Goal: Task Accomplishment & Management: Use online tool/utility

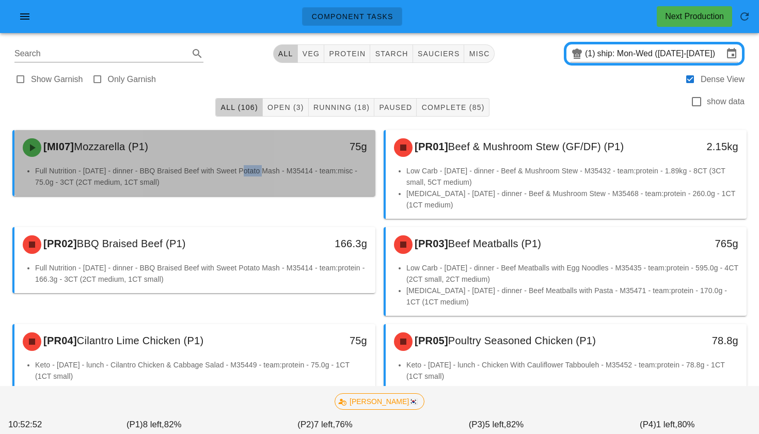
click at [252, 165] on li "Full Nutrition - Tuesday - dinner - BBQ Braised Beef with Sweet Potato Mash - M…" at bounding box center [201, 176] width 332 height 23
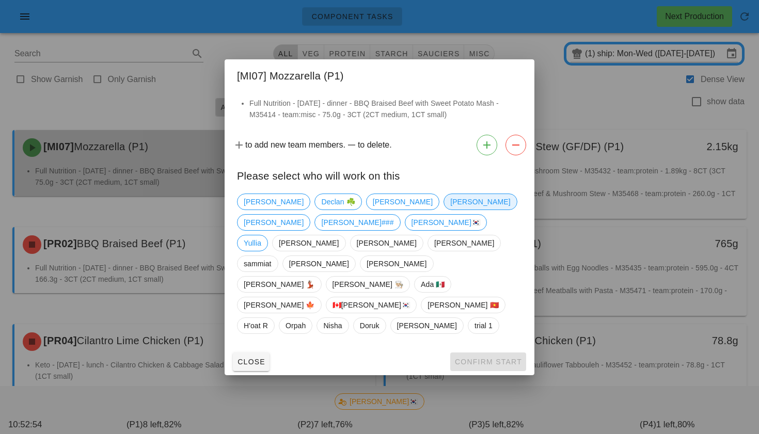
click at [444, 210] on span "nick" at bounding box center [480, 202] width 73 height 17
click at [450, 210] on span "nick" at bounding box center [480, 201] width 60 height 15
click at [349, 256] on span "Adam" at bounding box center [319, 263] width 60 height 15
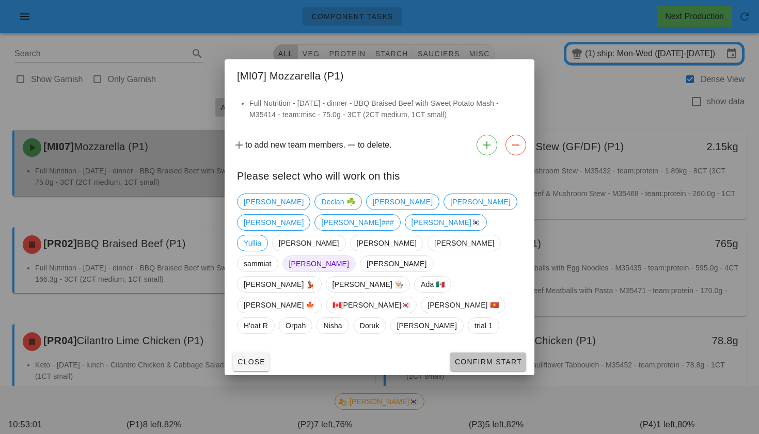
click at [494, 358] on span "Confirm Start" at bounding box center [488, 362] width 68 height 8
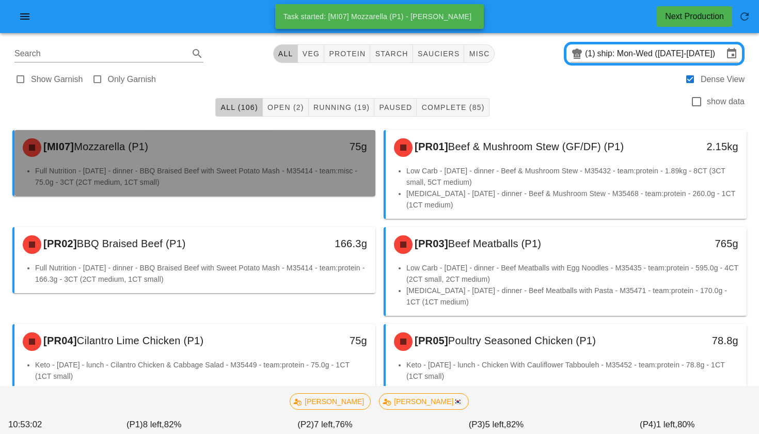
click at [306, 162] on div "75g" at bounding box center [328, 147] width 89 height 31
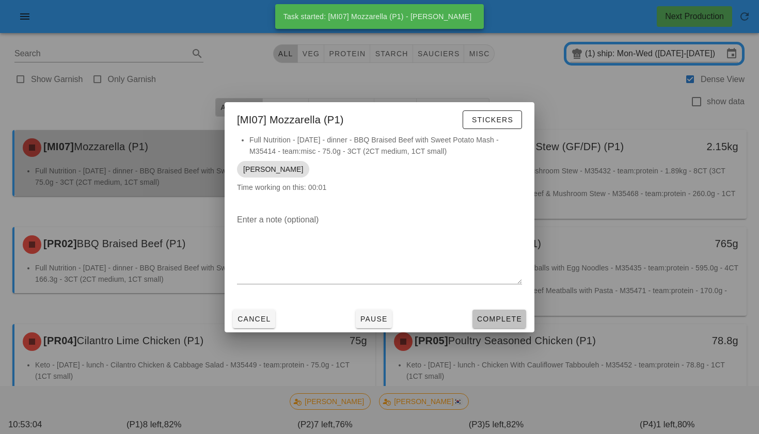
click at [482, 327] on button "Complete" at bounding box center [500, 319] width 54 height 19
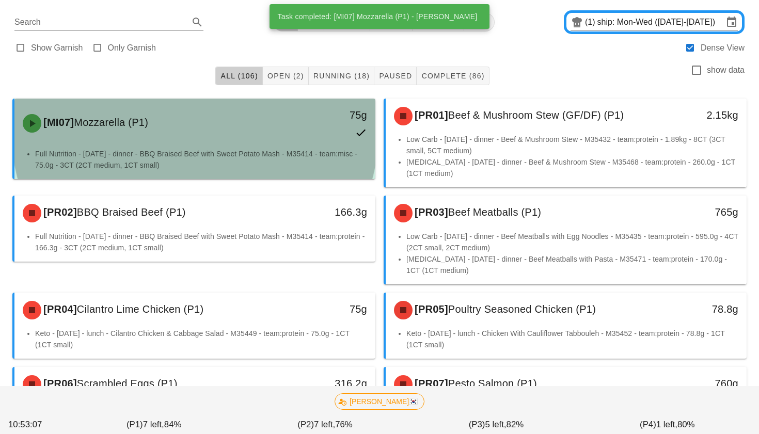
scroll to position [33, 0]
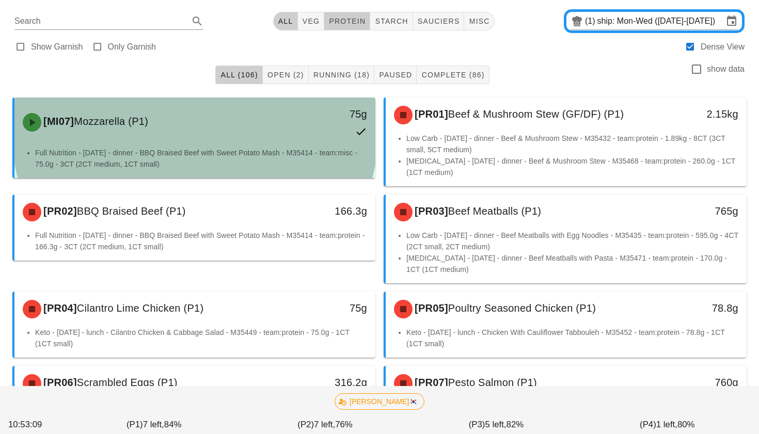
click at [349, 17] on span "protein" at bounding box center [346, 21] width 37 height 8
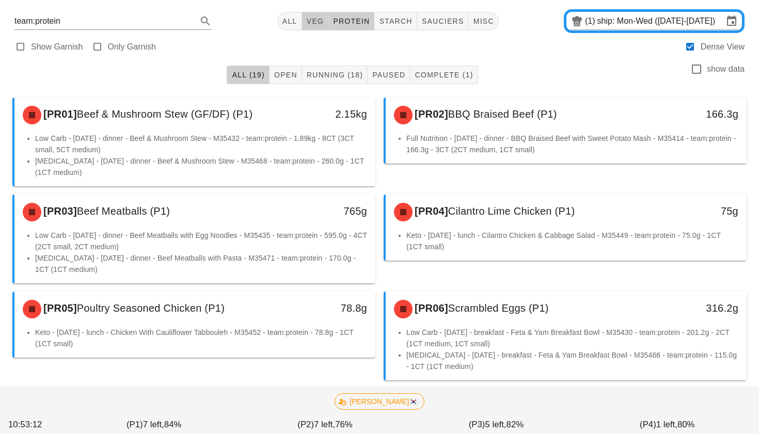
click at [315, 18] on span "veg" at bounding box center [315, 21] width 18 height 8
type input "team:veg"
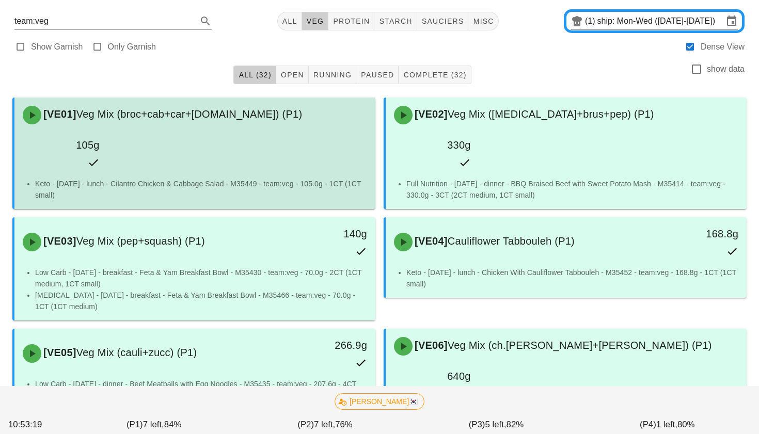
click at [264, 140] on div "[VE01] Veg Mix (broc+cab+car+r.cab) (P1) 105g" at bounding box center [195, 138] width 357 height 76
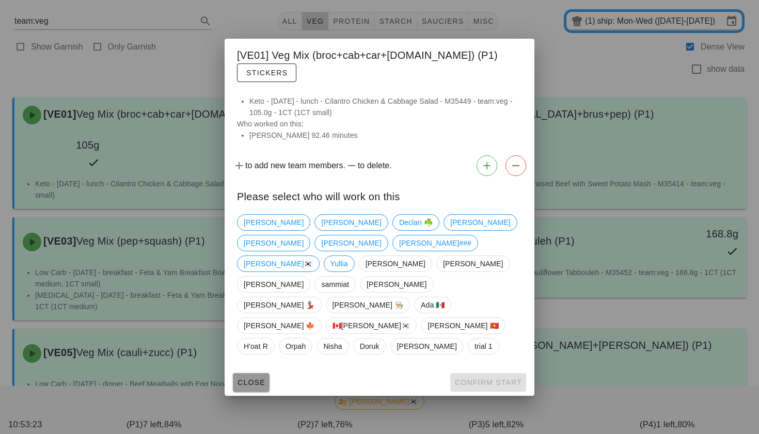
click at [262, 373] on button "Close" at bounding box center [251, 382] width 37 height 19
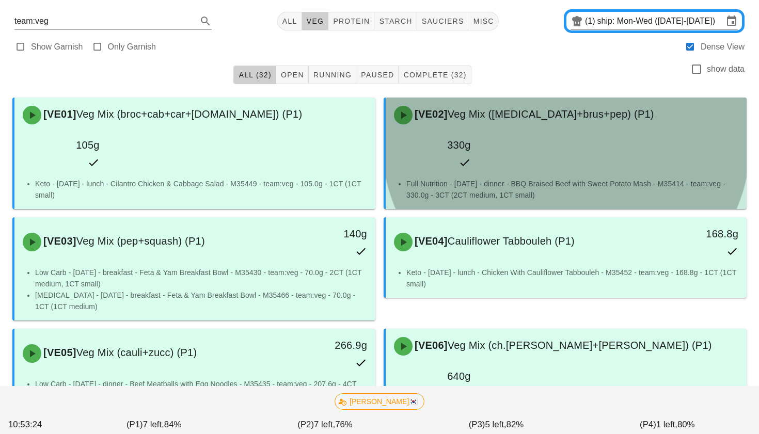
click at [432, 120] on span "[VE02]" at bounding box center [430, 113] width 35 height 11
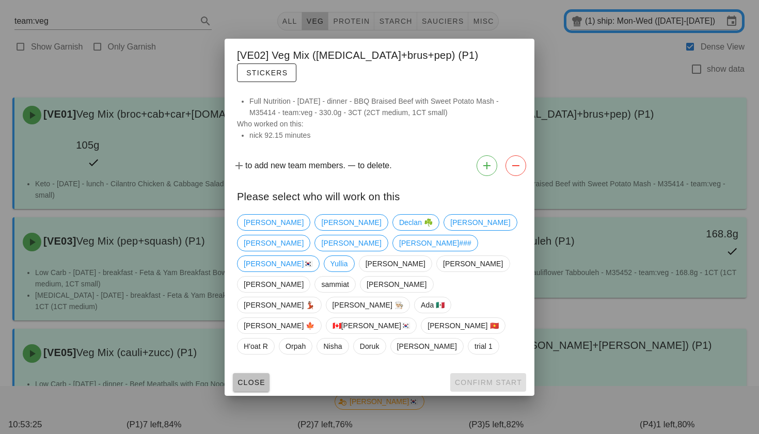
click at [256, 379] on span "Close" at bounding box center [251, 383] width 28 height 8
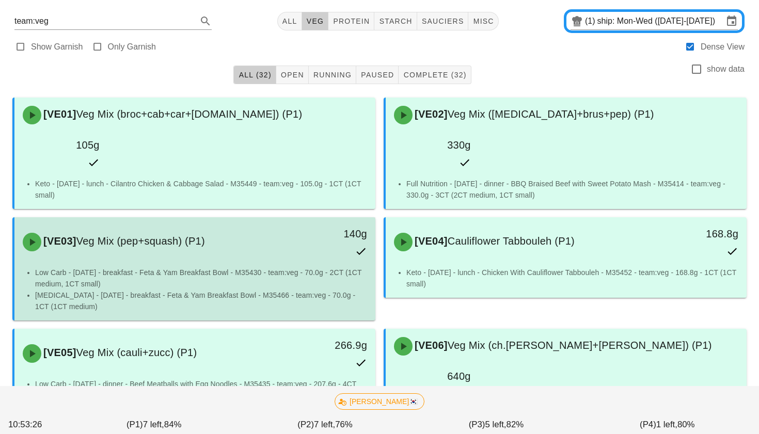
click at [248, 290] on li "Diabetes - Tuesday - breakfast - Feta & Yam Breakfast Bowl - M35466 - team:veg …" at bounding box center [201, 301] width 332 height 23
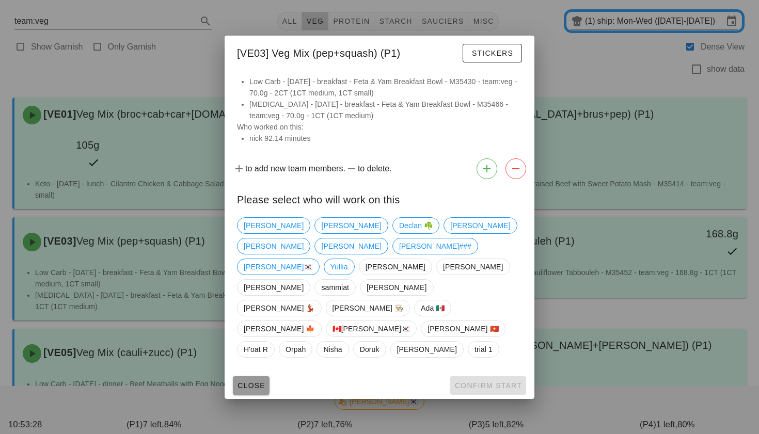
click at [246, 376] on button "Close" at bounding box center [251, 385] width 37 height 19
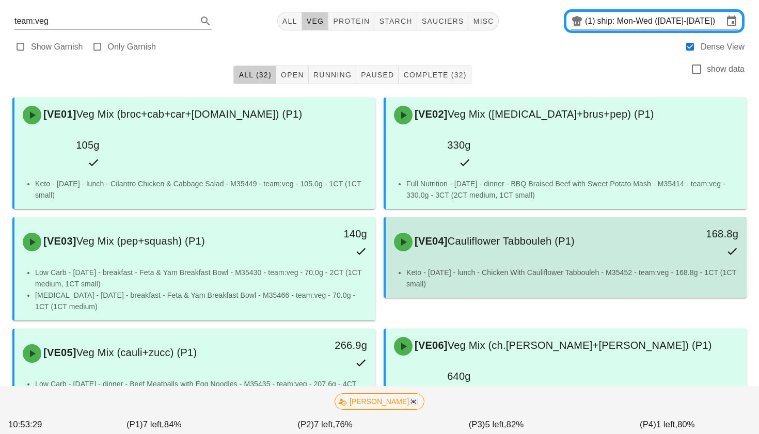
click at [441, 267] on li "Keto - Wednesday - lunch - Chicken With Cauliflower Tabbouleh - M35452 - team:v…" at bounding box center [572, 278] width 332 height 23
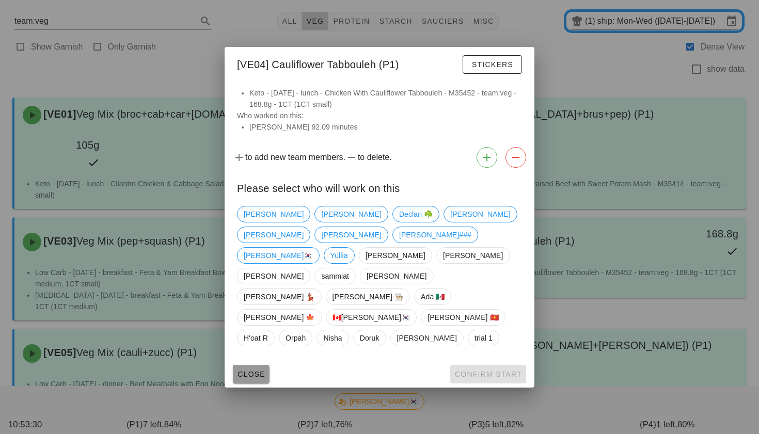
click at [261, 365] on button "Close" at bounding box center [251, 374] width 37 height 19
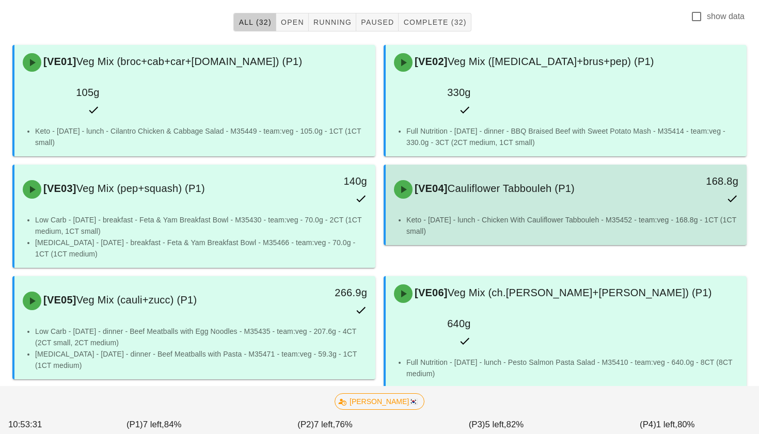
scroll to position [149, 0]
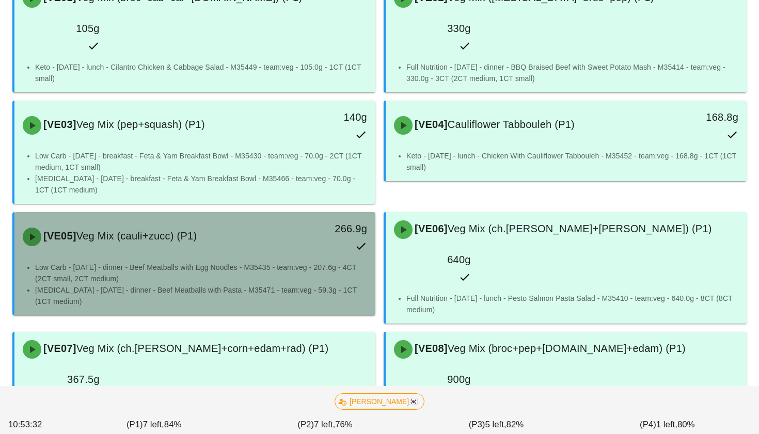
click at [281, 222] on div "[VE05] Veg Mix (cauli+zucc) (P1)" at bounding box center [151, 237] width 268 height 31
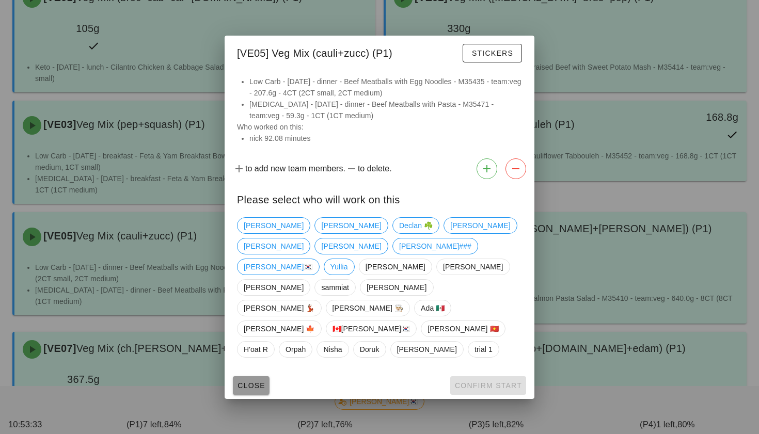
click at [253, 376] on button "Close" at bounding box center [251, 385] width 37 height 19
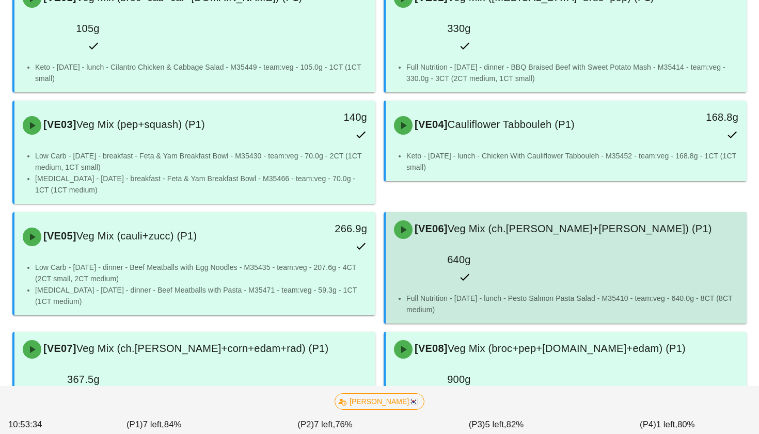
click at [491, 223] on span "Veg Mix (ch.tom+cuc) (P1)" at bounding box center [580, 228] width 264 height 11
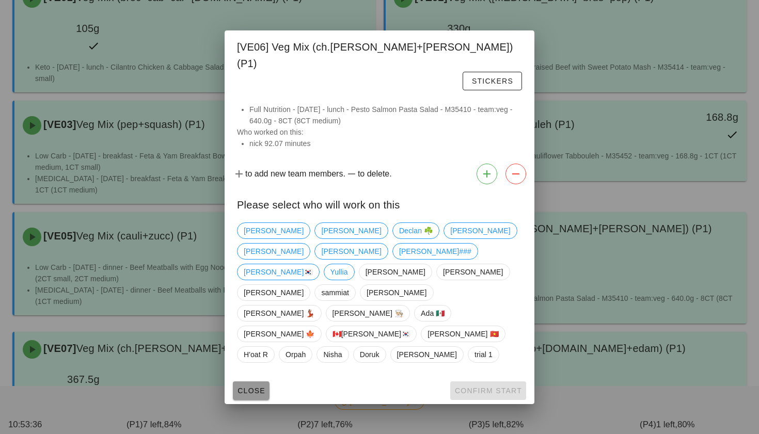
click at [247, 382] on button "Close" at bounding box center [251, 391] width 37 height 19
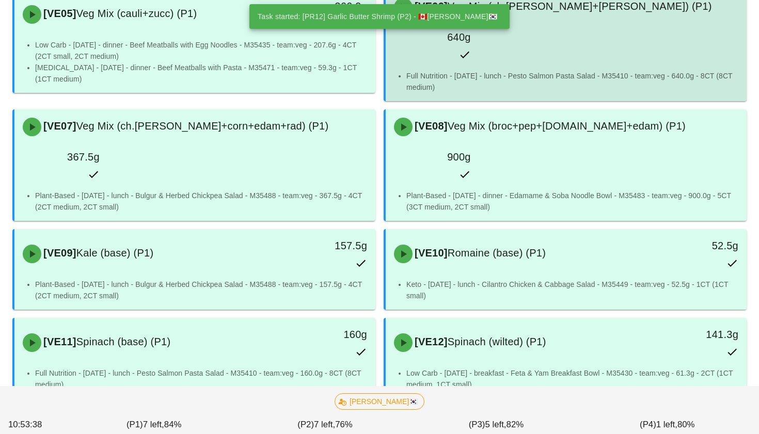
scroll to position [423, 0]
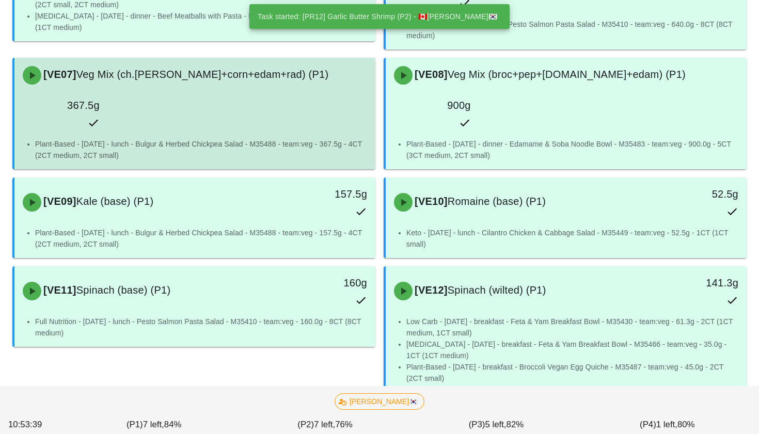
click at [268, 60] on div "[VE07] Veg Mix (ch.tom+corn+edam+rad) (P1)" at bounding box center [195, 75] width 357 height 31
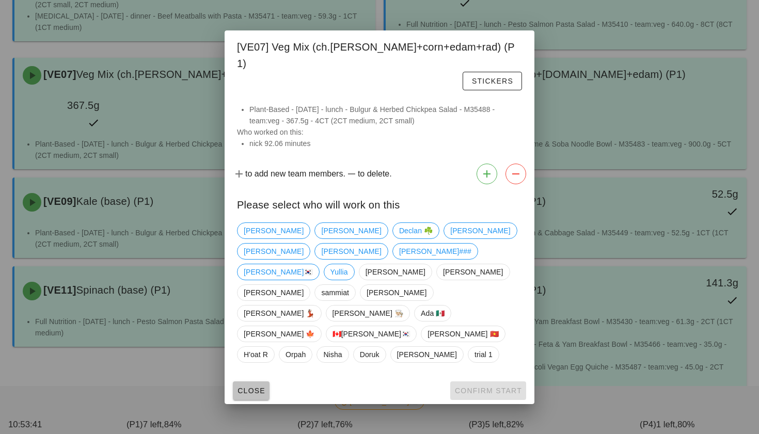
click at [250, 387] on span "Close" at bounding box center [251, 391] width 28 height 8
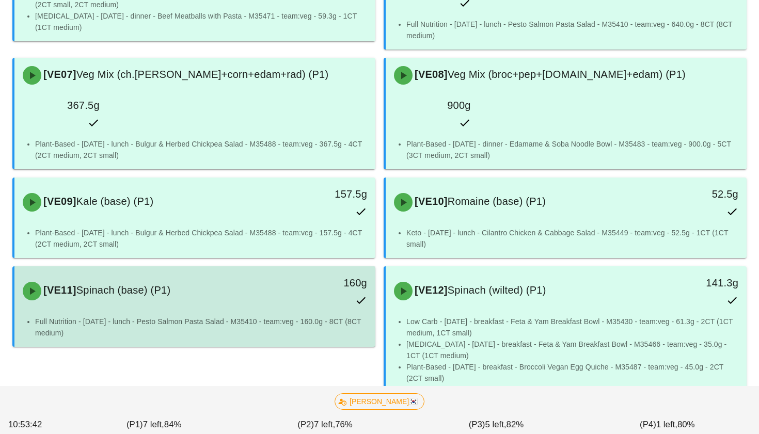
click at [266, 316] on li "Full Nutrition - Monday - lunch - Pesto Salmon Pasta Salad - M35410 - team:veg …" at bounding box center [201, 327] width 332 height 23
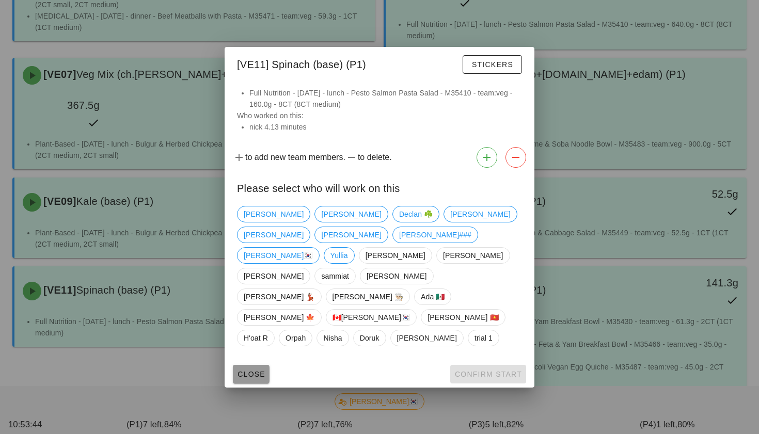
click at [249, 370] on span "Close" at bounding box center [251, 374] width 28 height 8
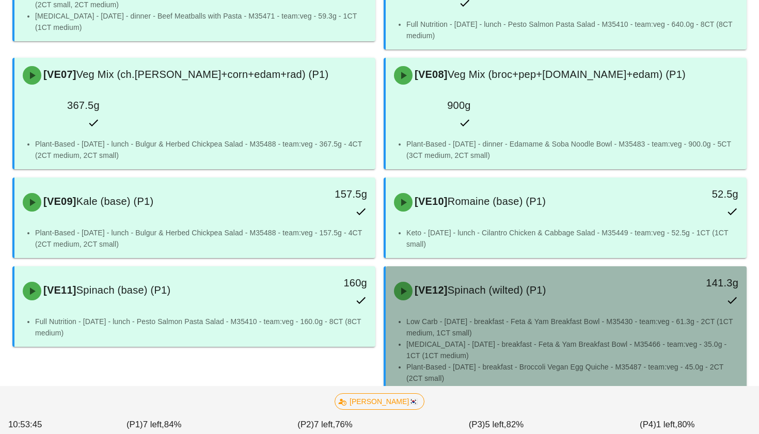
click at [460, 276] on div "[VE12] Spinach (wilted) (P1)" at bounding box center [522, 291] width 268 height 31
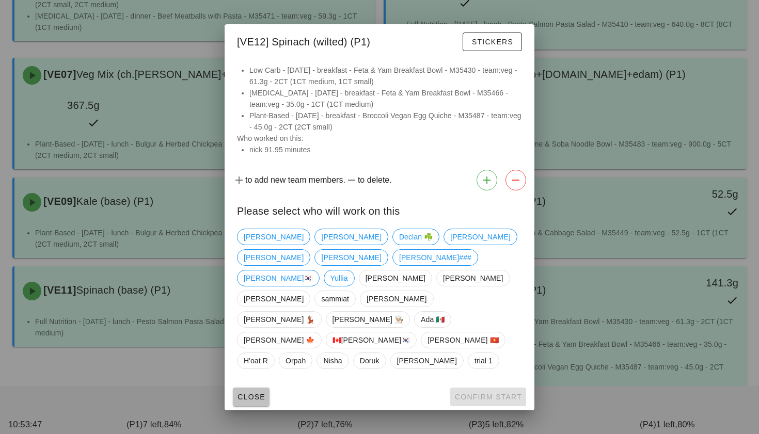
click at [247, 393] on span "Close" at bounding box center [251, 397] width 28 height 8
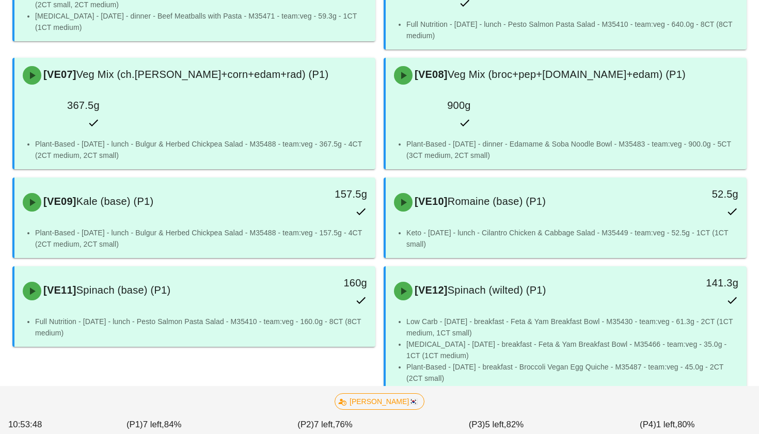
click at [221, 403] on div "[VE13] Veg Mix (swt.pot+broc+grn.bean) (P1) 1.07kg" at bounding box center [195, 425] width 357 height 45
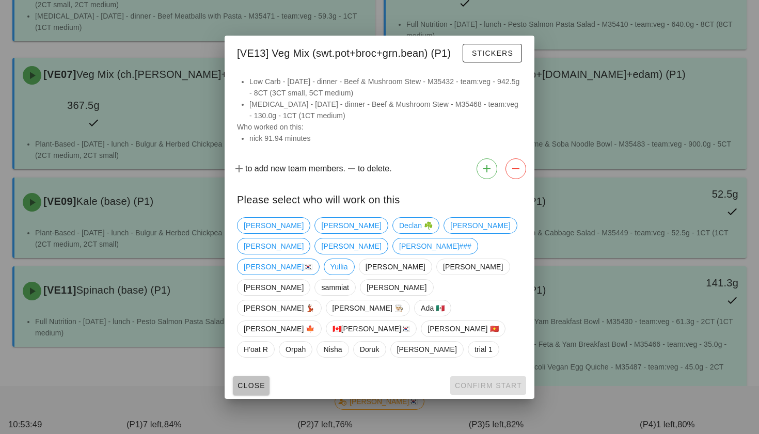
click at [245, 382] on span "Close" at bounding box center [251, 386] width 28 height 8
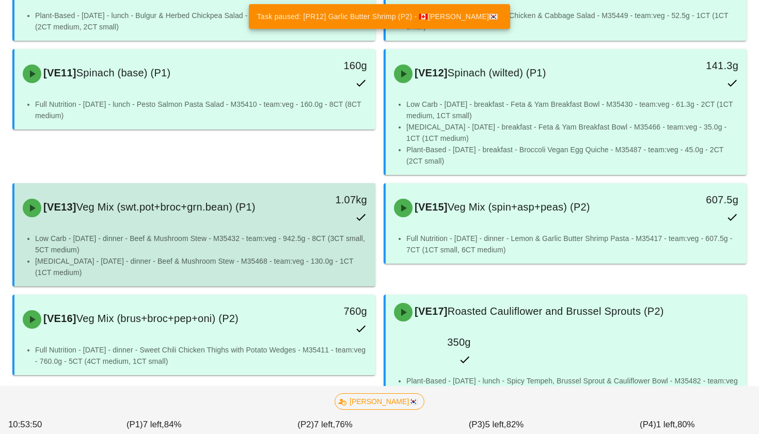
scroll to position [645, 0]
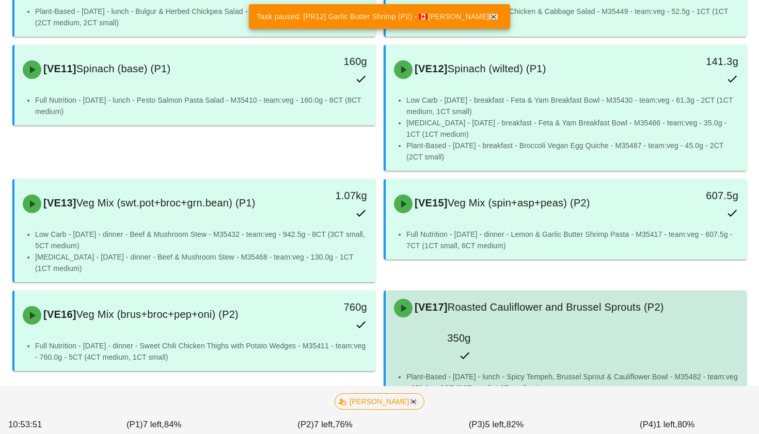
click at [433, 302] on span "[VE17]" at bounding box center [430, 307] width 35 height 11
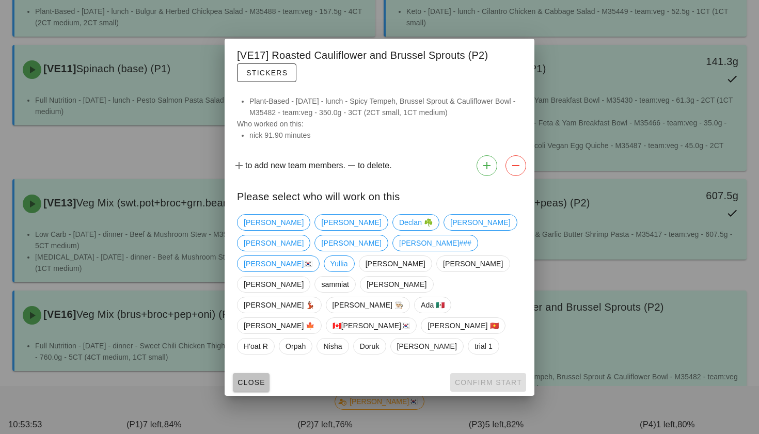
click at [247, 379] on span "Close" at bounding box center [251, 383] width 28 height 8
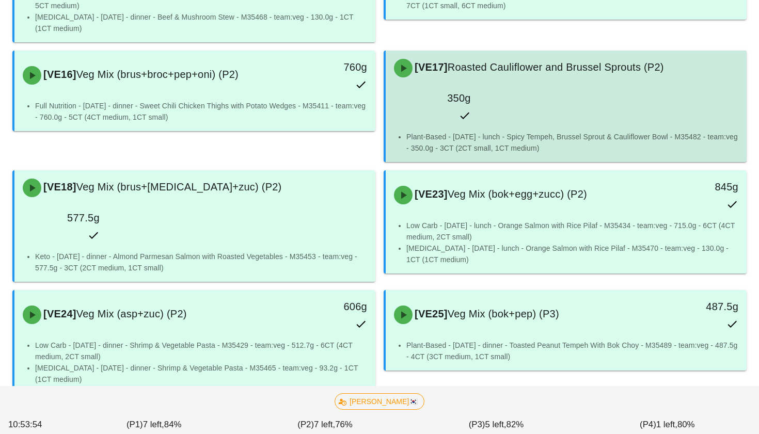
scroll to position [905, 0]
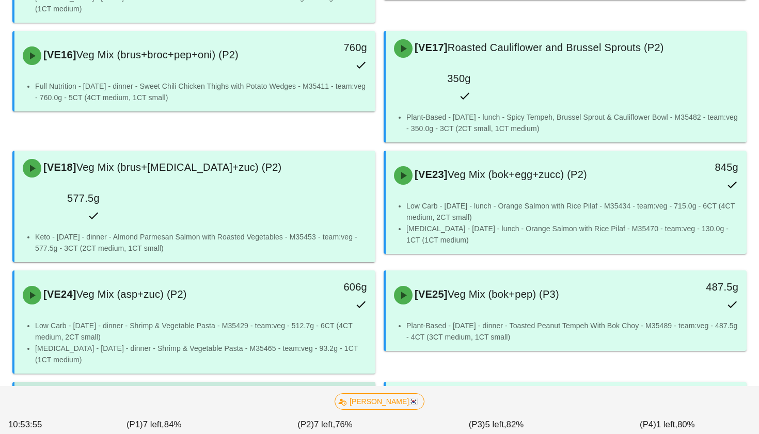
click at [235, 384] on div "[VE26] Veg Mix (cab+oni) (P3) 337.5g" at bounding box center [195, 406] width 357 height 45
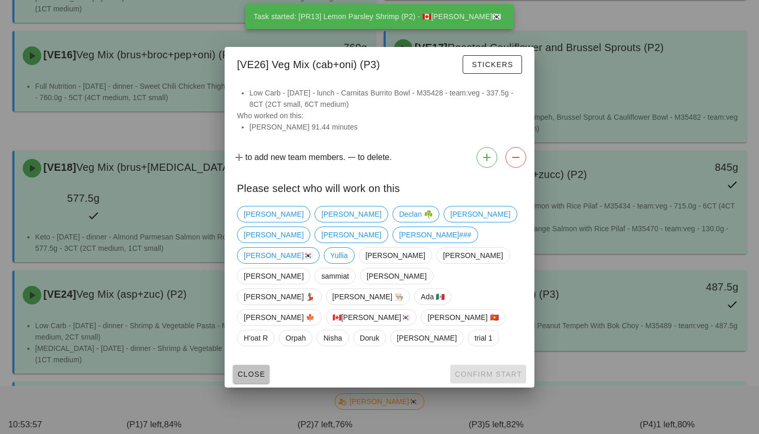
click at [247, 370] on span "Close" at bounding box center [251, 374] width 28 height 8
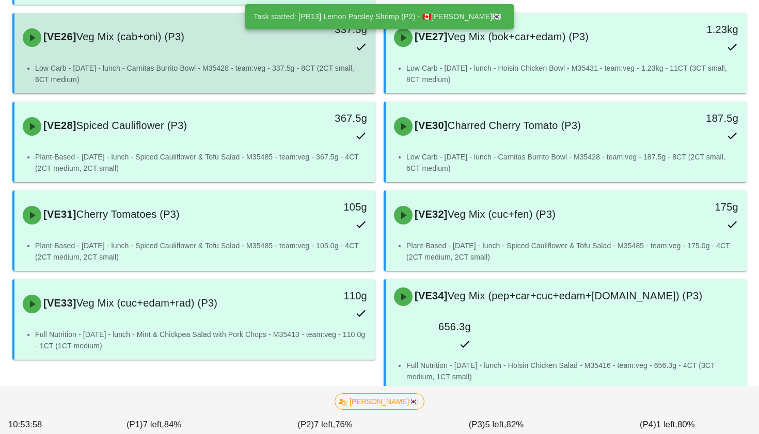
scroll to position [1332, 0]
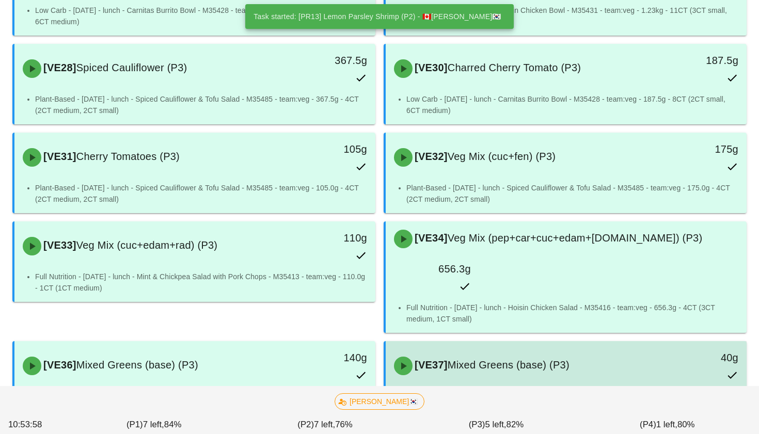
click at [437, 351] on div "[VE37] Mixed Greens (base) (P3)" at bounding box center [522, 366] width 268 height 31
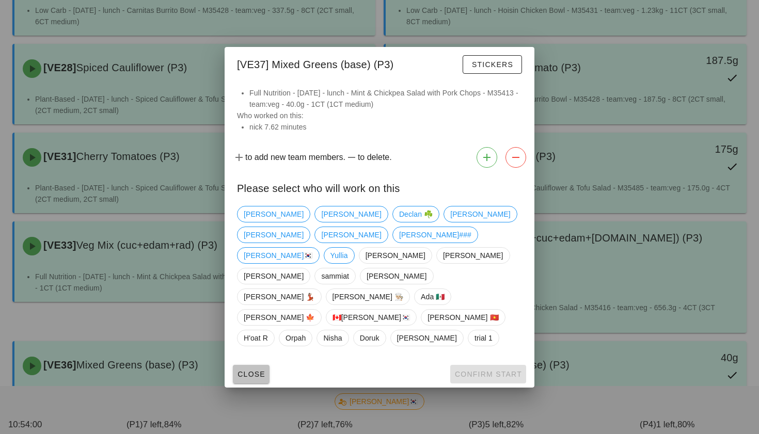
click at [252, 370] on span "Close" at bounding box center [251, 374] width 28 height 8
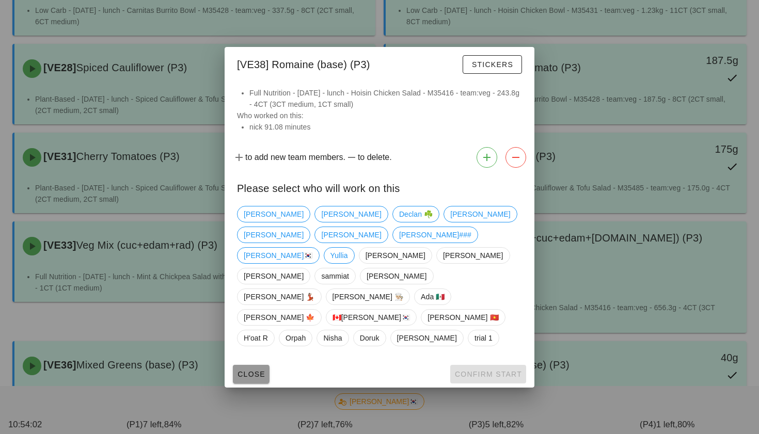
click at [252, 370] on span "Close" at bounding box center [251, 374] width 28 height 8
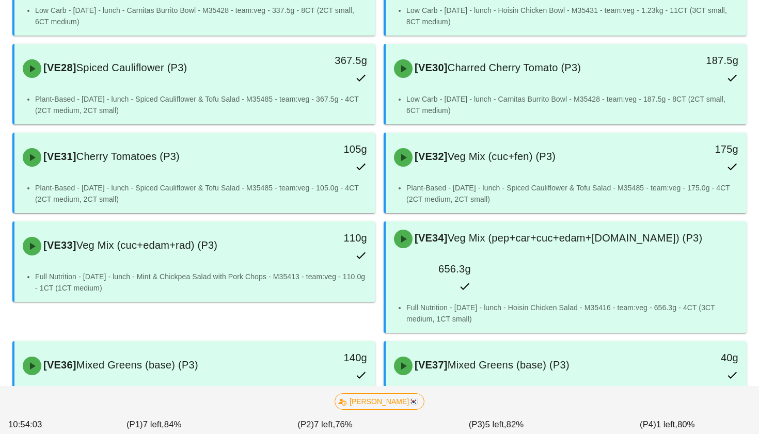
scroll to position [1342, 0]
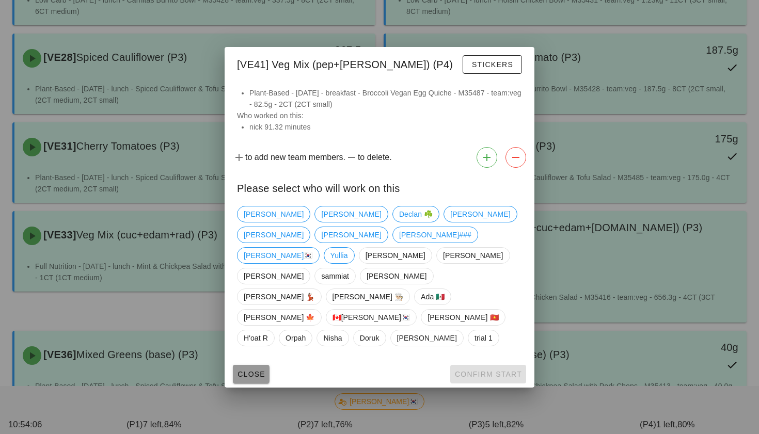
click at [259, 365] on button "Close" at bounding box center [251, 374] width 37 height 19
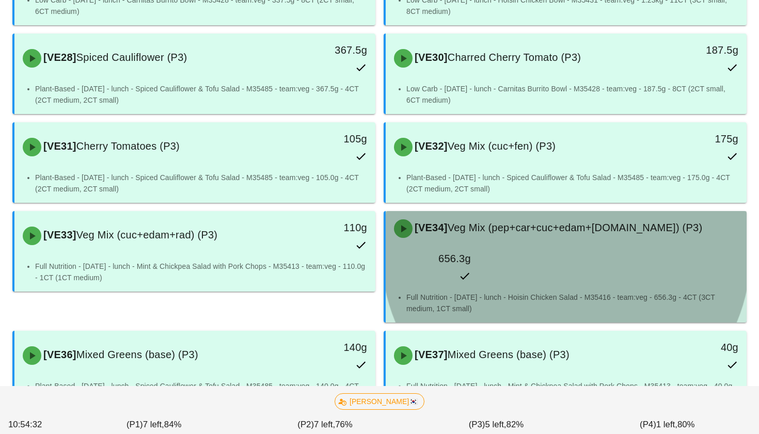
click at [474, 292] on li "Full Nutrition - Wednesday - lunch - Hoisin Chicken Salad - M35416 - team:veg -…" at bounding box center [572, 303] width 332 height 23
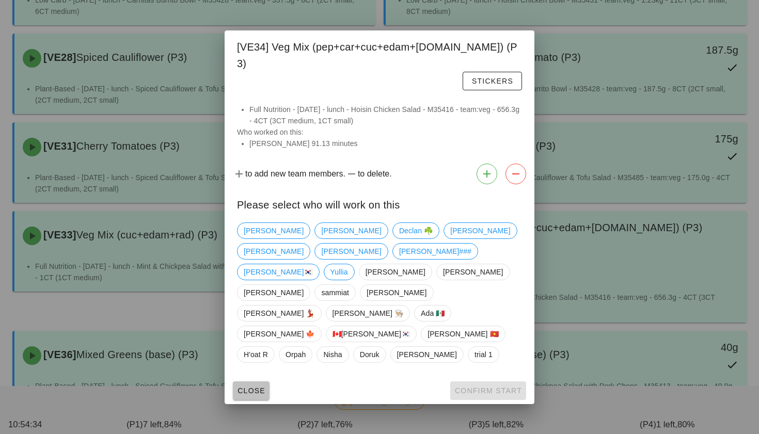
click at [260, 387] on span "Close" at bounding box center [251, 391] width 28 height 8
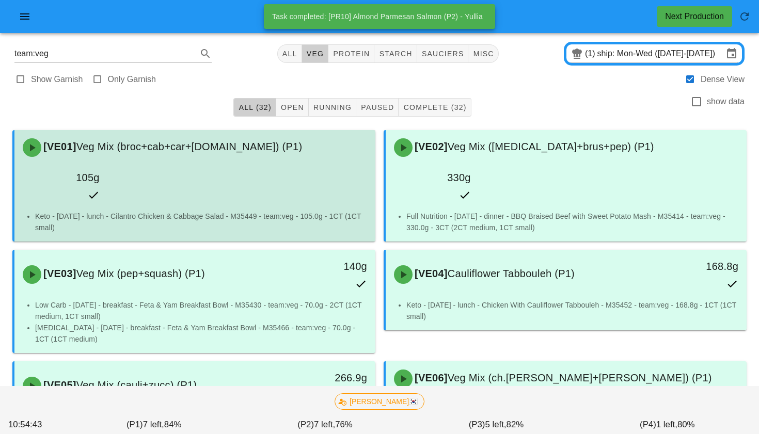
click at [260, 156] on div "[VE01] Veg Mix (broc+cab+car+r.cab) (P1)" at bounding box center [195, 147] width 357 height 31
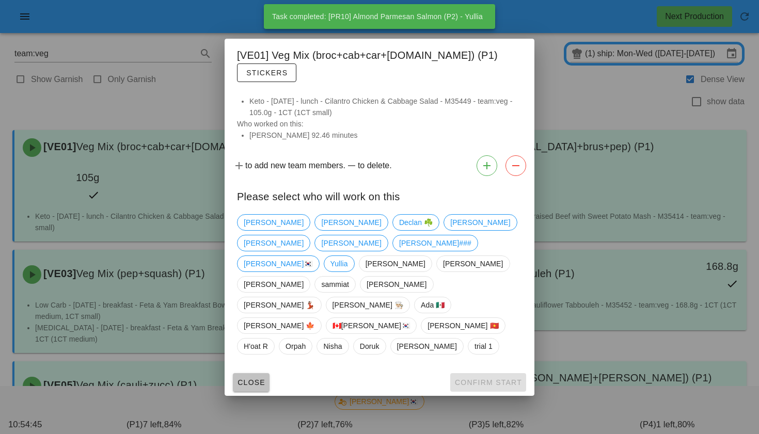
click at [241, 379] on span "Close" at bounding box center [251, 383] width 28 height 8
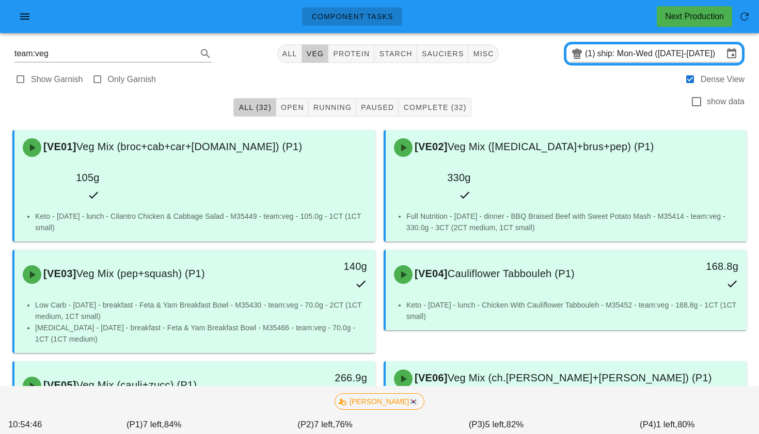
click at [277, 59] on div "team:veg All veg protein starch sauciers misc (1) ship: Mon-Wed (Sep 8-Sep 10)" at bounding box center [379, 53] width 747 height 25
click at [281, 59] on button "All" at bounding box center [289, 53] width 25 height 19
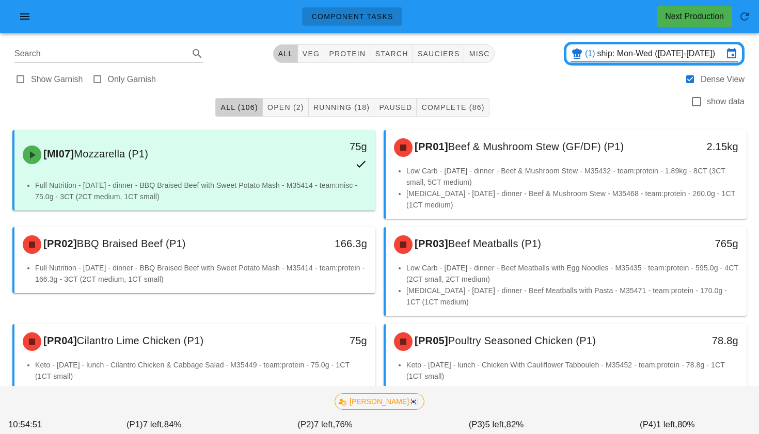
click at [619, 57] on input "ship: Mon-Wed (Sep 8-Sep 10)" at bounding box center [661, 53] width 126 height 17
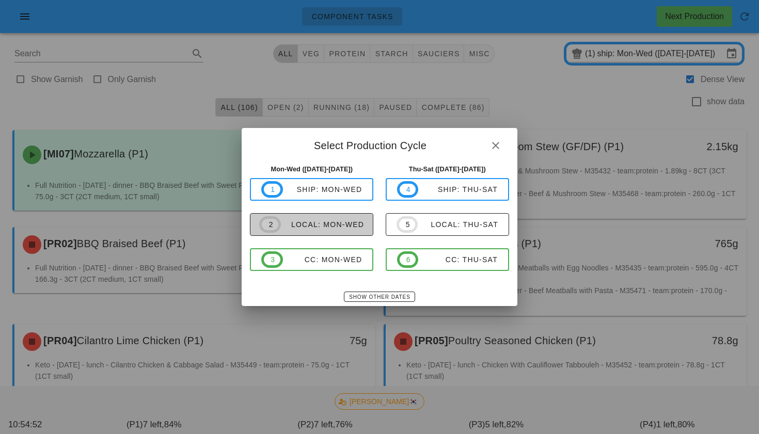
click at [312, 218] on span "2 local: Mon-Wed" at bounding box center [311, 224] width 105 height 17
type input "local: Mon-Wed (Sep 8-Sep 10)"
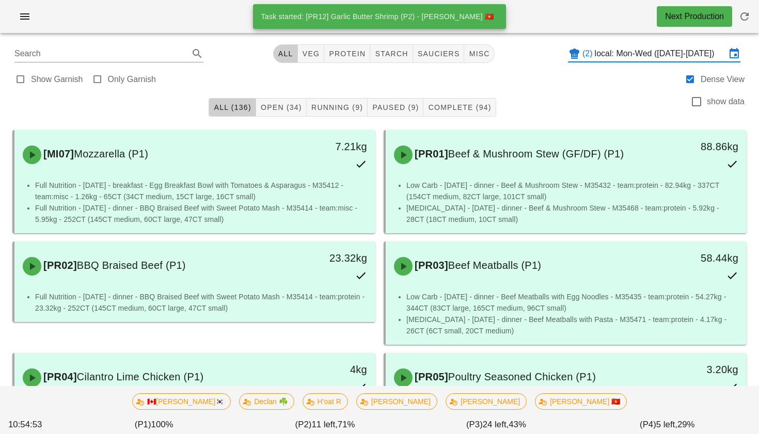
scroll to position [2, 0]
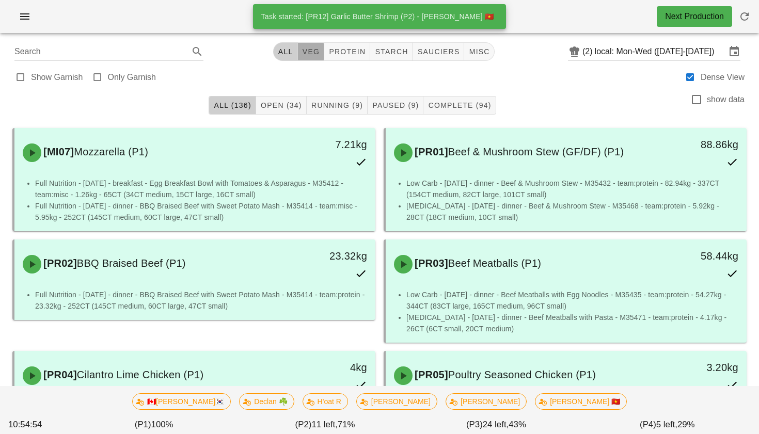
click at [313, 49] on span "veg" at bounding box center [311, 52] width 18 height 8
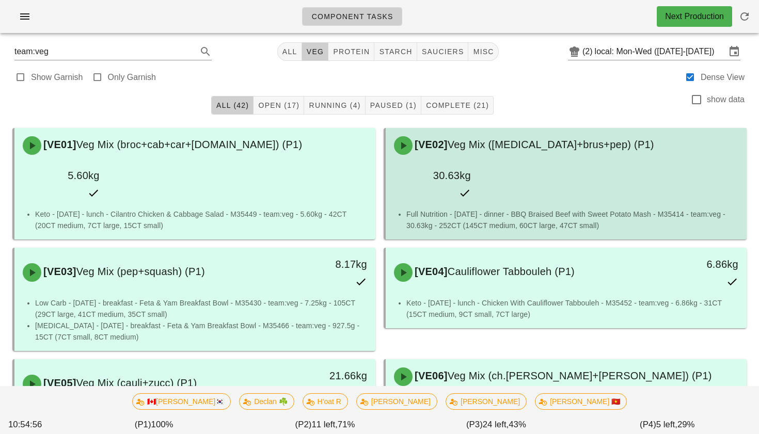
click at [486, 150] on span "Veg Mix (caul+brus+pep) (P1)" at bounding box center [551, 144] width 207 height 11
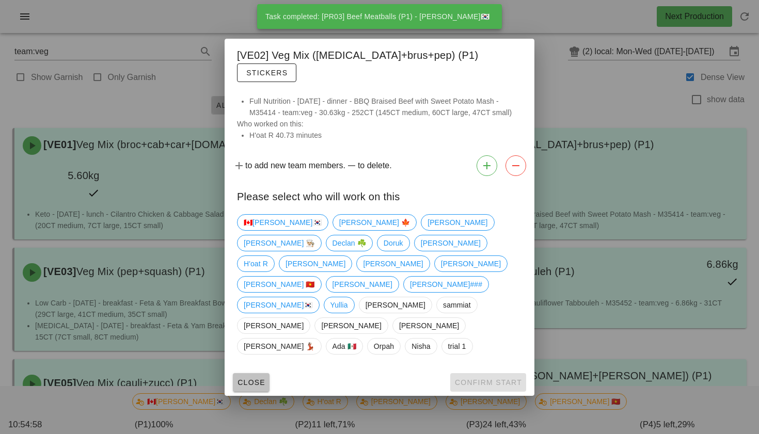
click at [246, 379] on span "Close" at bounding box center [251, 383] width 28 height 8
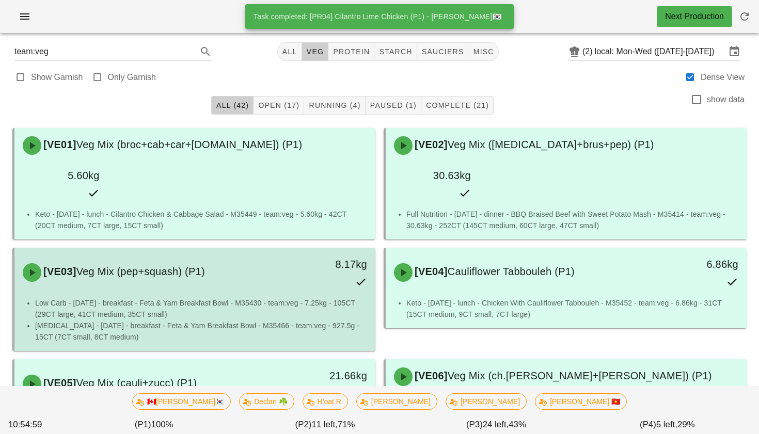
click at [239, 297] on li "Low Carb - Tuesday - breakfast - Feta & Yam Breakfast Bowl - M35430 - team:veg …" at bounding box center [201, 308] width 332 height 23
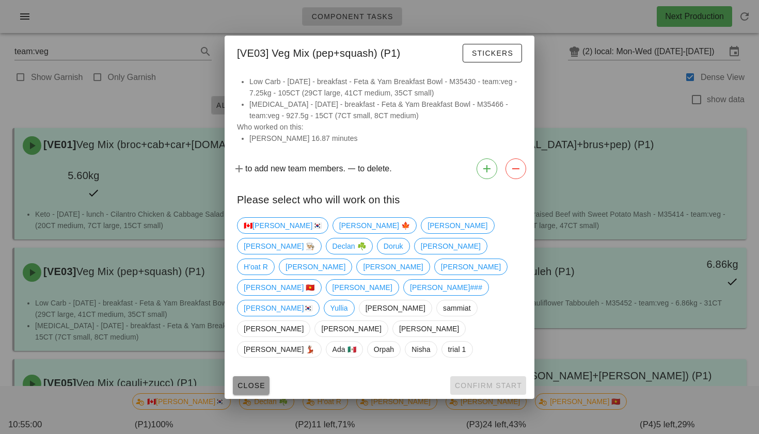
click at [257, 382] on span "Close" at bounding box center [251, 386] width 28 height 8
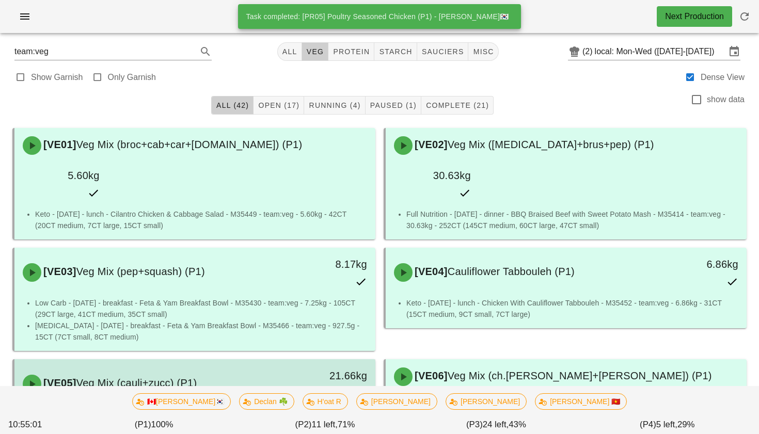
click at [223, 369] on div "[VE05] Veg Mix (cauli+zucc) (P1)" at bounding box center [151, 384] width 268 height 31
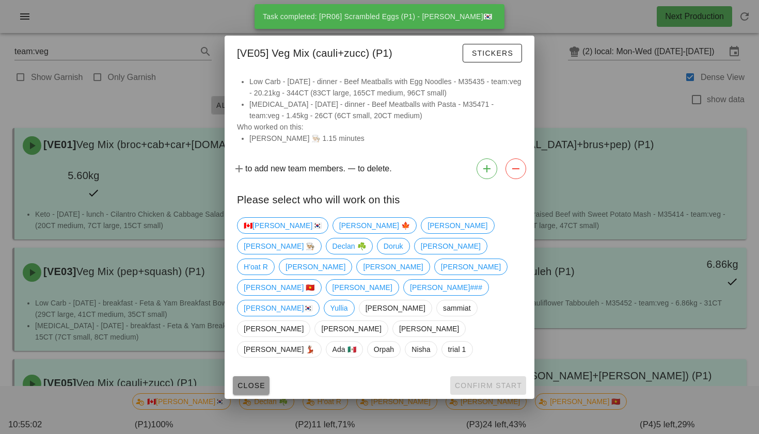
click at [246, 382] on span "Close" at bounding box center [251, 386] width 28 height 8
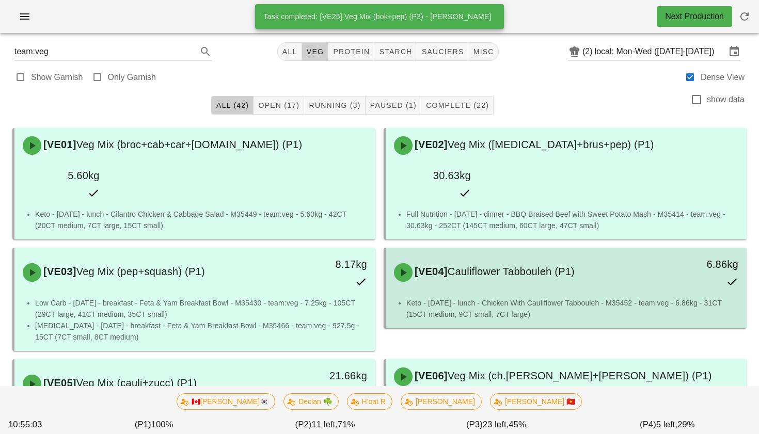
click at [437, 266] on span "[VE04]" at bounding box center [430, 271] width 35 height 11
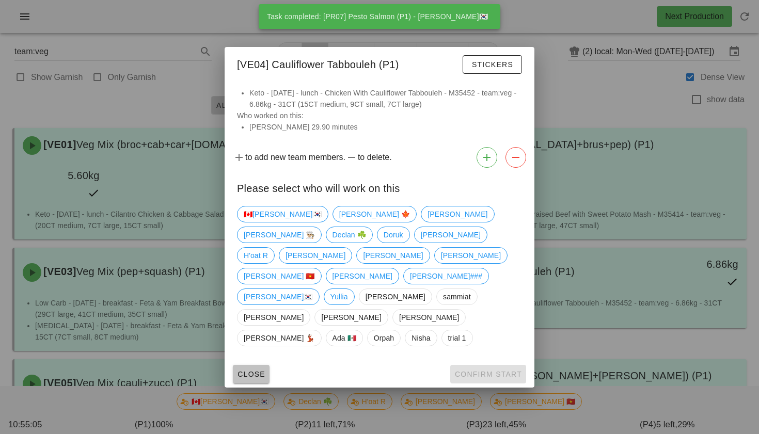
click at [260, 370] on span "Close" at bounding box center [251, 374] width 28 height 8
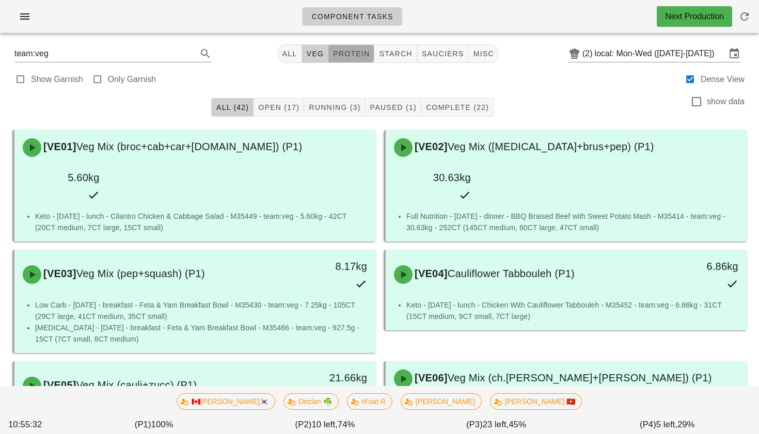
click at [346, 60] on button "protein" at bounding box center [351, 53] width 46 height 19
type input "team:protein"
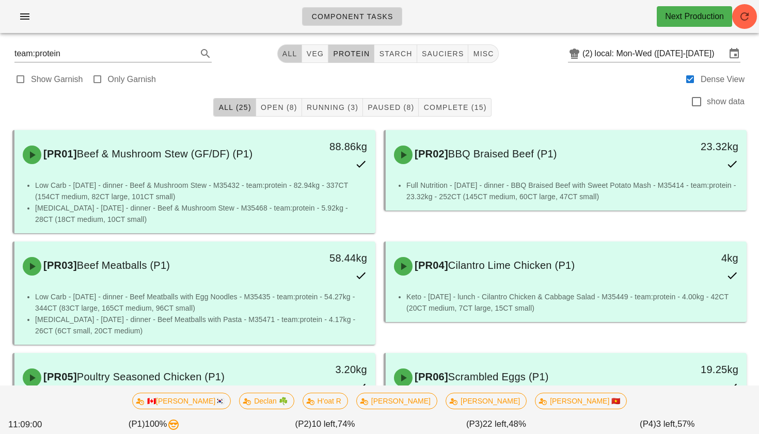
click at [291, 56] on span "All" at bounding box center [289, 54] width 15 height 8
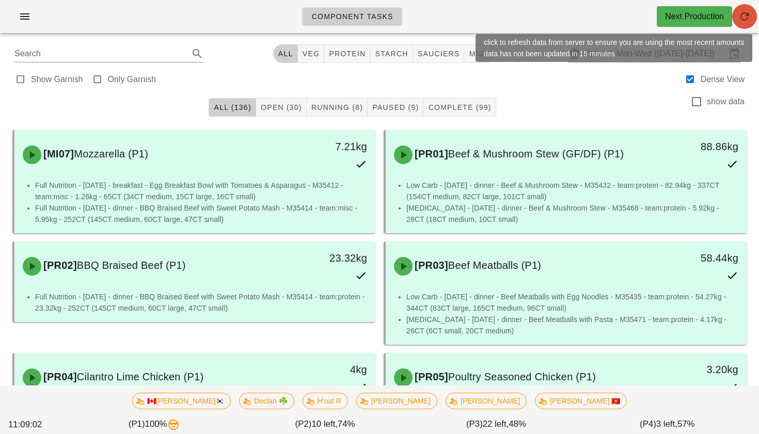
click at [749, 17] on icon "button" at bounding box center [745, 16] width 12 height 12
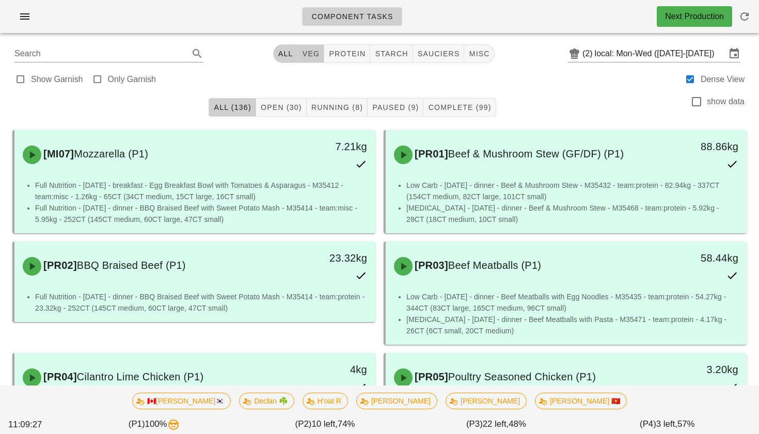
click at [312, 53] on span "veg" at bounding box center [311, 54] width 18 height 8
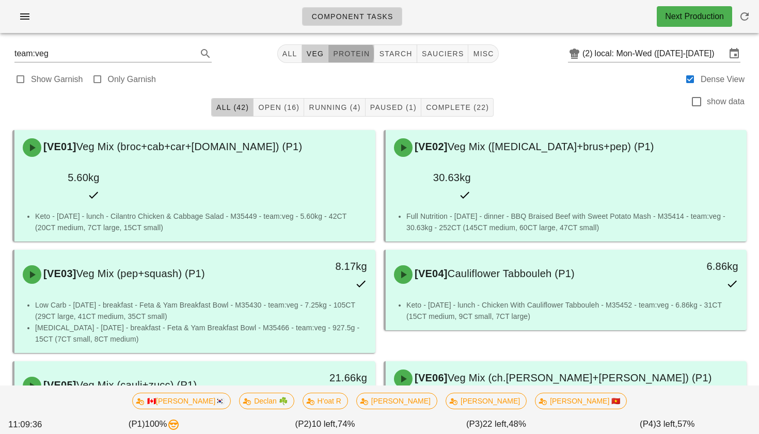
click at [345, 60] on button "protein" at bounding box center [351, 53] width 46 height 19
type input "team:protein"
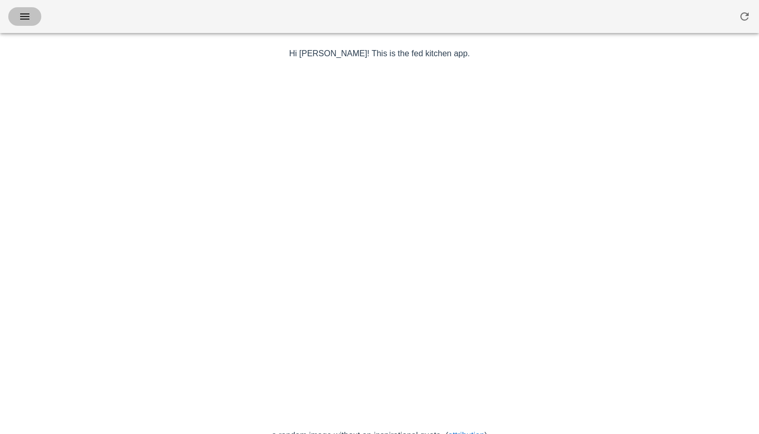
click at [29, 15] on icon "button" at bounding box center [25, 16] width 12 height 12
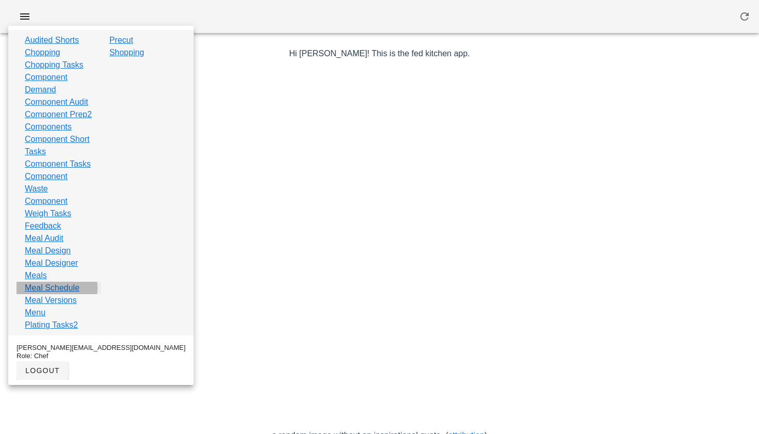
click at [66, 294] on link "Meal Schedule" at bounding box center [52, 288] width 55 height 12
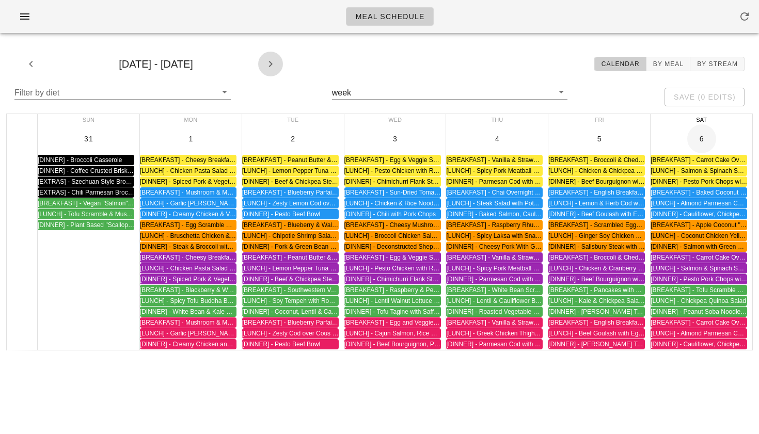
click at [271, 66] on icon "button" at bounding box center [270, 64] width 12 height 12
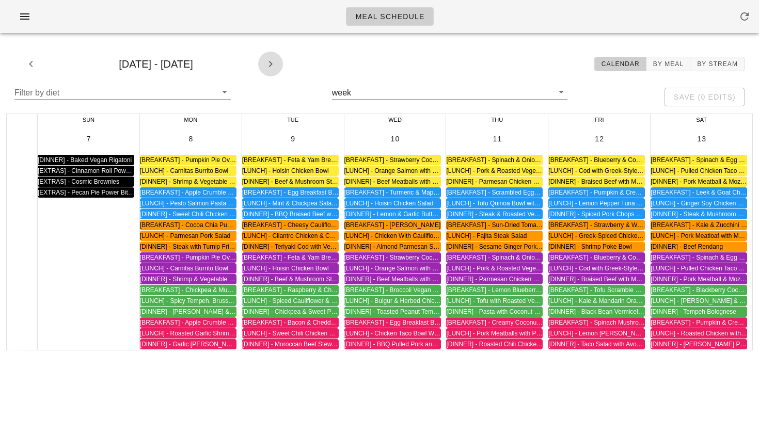
click at [272, 66] on icon "button" at bounding box center [270, 64] width 12 height 12
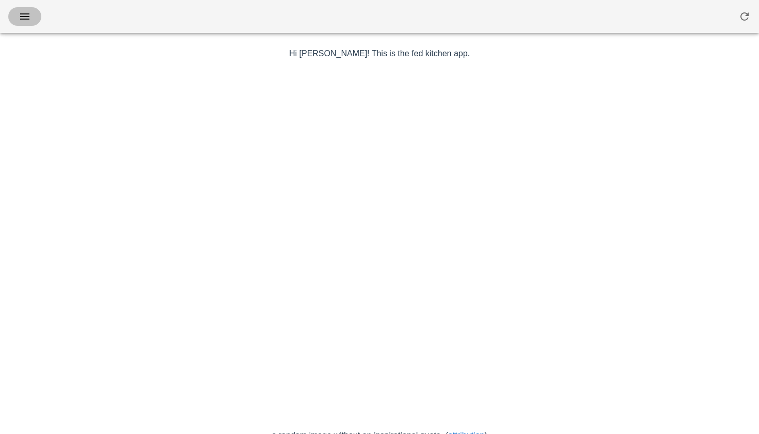
click at [30, 18] on icon "button" at bounding box center [25, 16] width 12 height 12
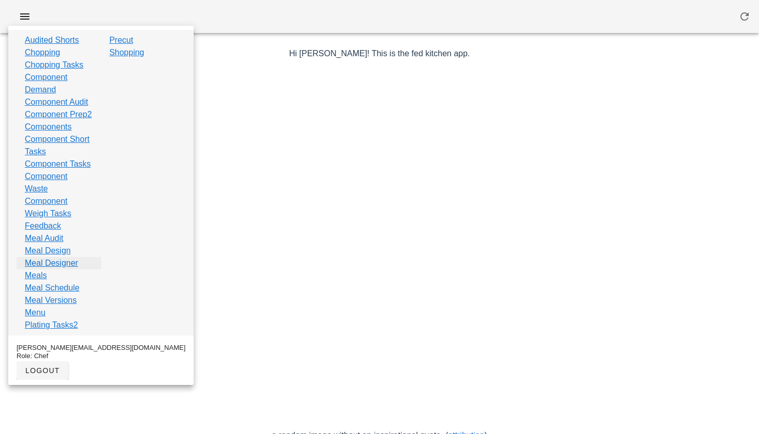
click at [60, 270] on link "Meal Designer" at bounding box center [51, 263] width 53 height 12
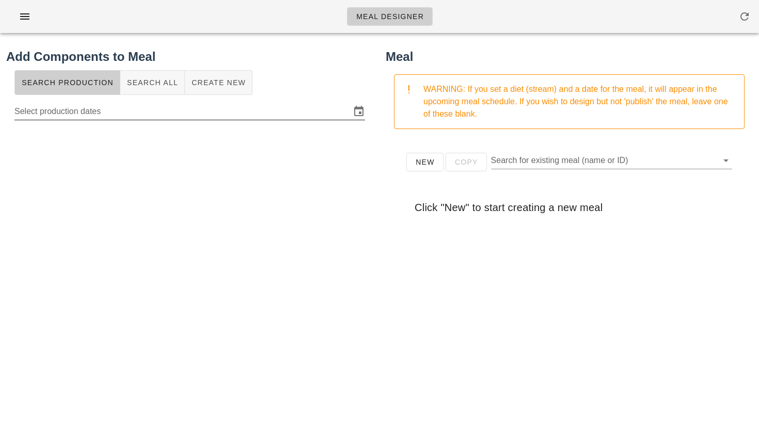
click at [118, 110] on input "Select production dates" at bounding box center [182, 111] width 336 height 17
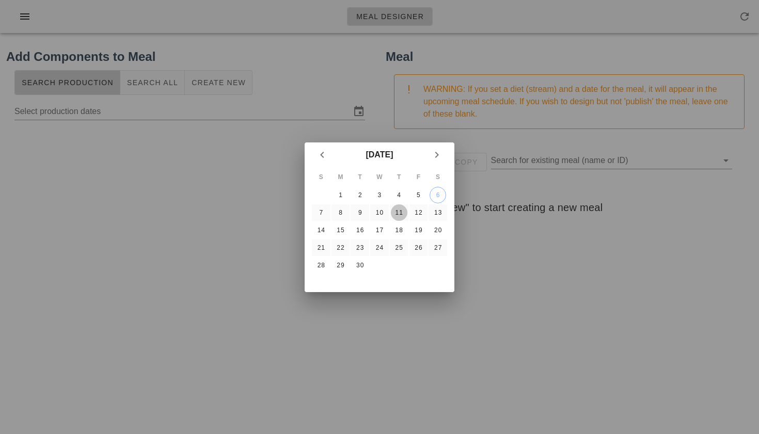
click at [396, 212] on div "11" at bounding box center [399, 212] width 17 height 7
type input "Thursday September 11 - Saturday September 13"
